Goal: Entertainment & Leisure: Browse casually

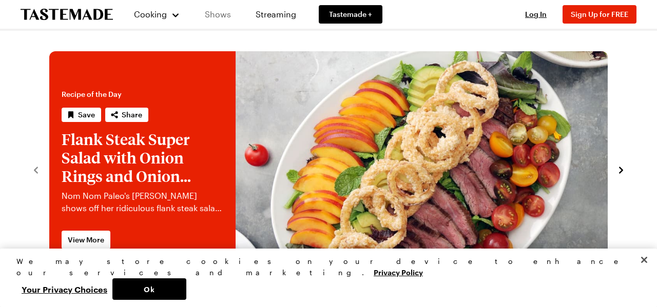
click at [225, 15] on link "Shows" at bounding box center [217, 14] width 47 height 29
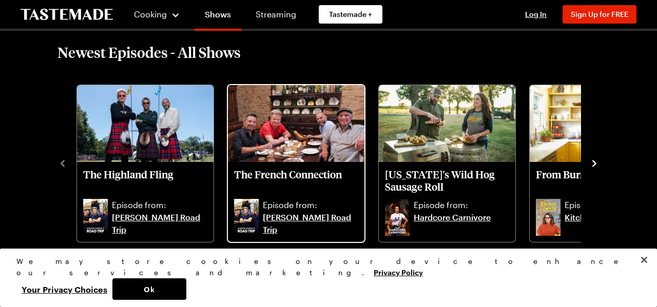
scroll to position [274, 0]
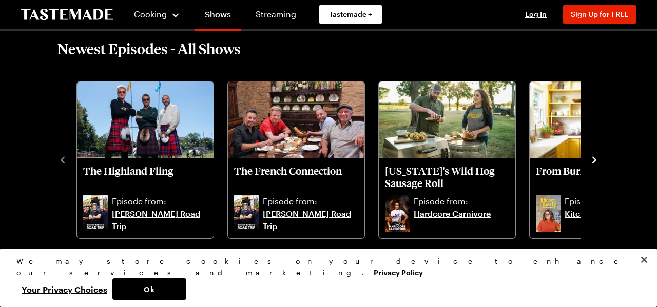
click at [592, 159] on icon "navigate to next item" at bounding box center [594, 160] width 10 height 10
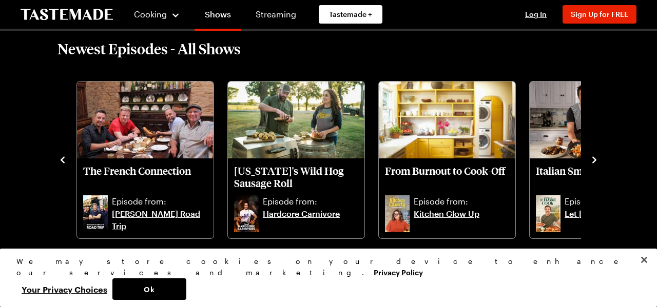
click at [592, 160] on icon "navigate to next item" at bounding box center [594, 160] width 10 height 10
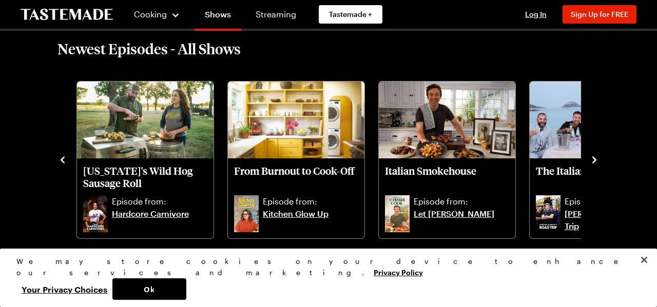
click at [592, 161] on icon "navigate to next item" at bounding box center [594, 160] width 10 height 10
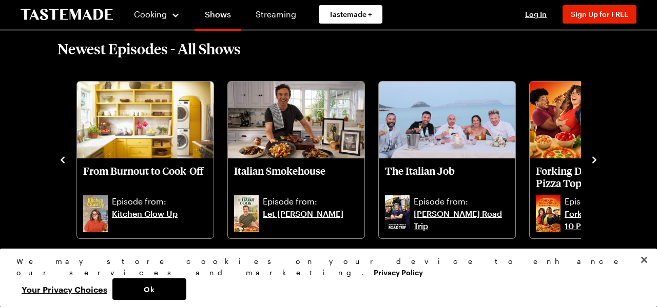
click at [592, 161] on icon "navigate to next item" at bounding box center [594, 160] width 10 height 10
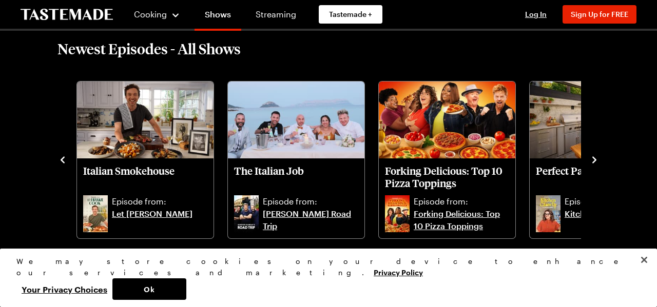
click at [592, 161] on icon "navigate to next item" at bounding box center [594, 160] width 10 height 10
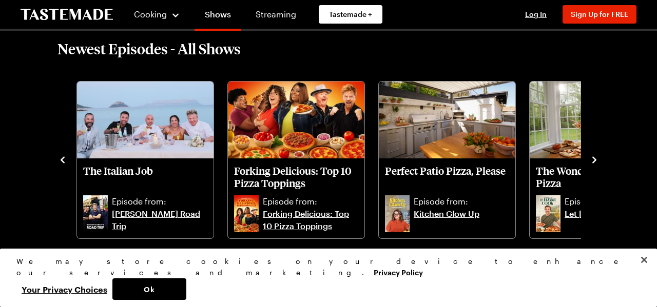
click at [592, 161] on icon "navigate to next item" at bounding box center [594, 160] width 10 height 10
